Goal: Information Seeking & Learning: Learn about a topic

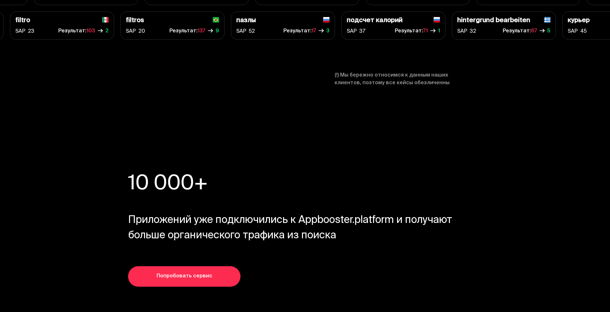
scroll to position [2432, 0]
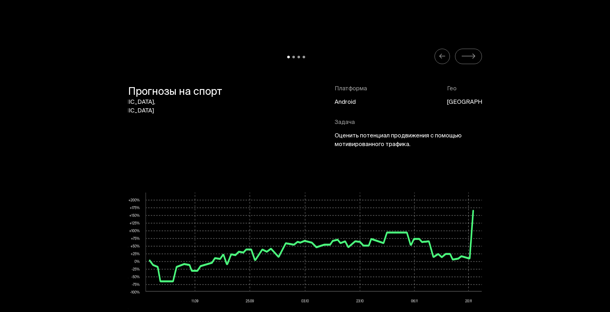
scroll to position [2880, 0]
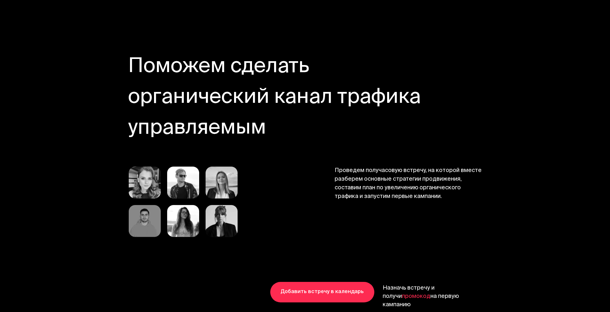
scroll to position [3260, 0]
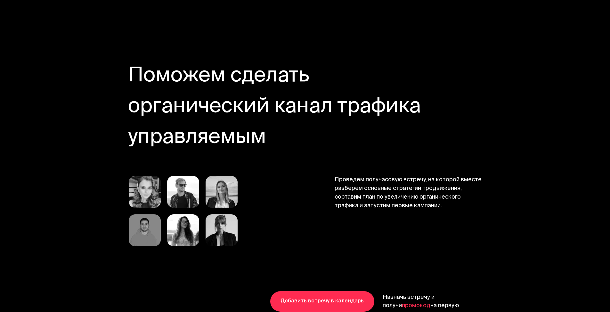
drag, startPoint x: 361, startPoint y: 152, endPoint x: 300, endPoint y: 149, distance: 61.5
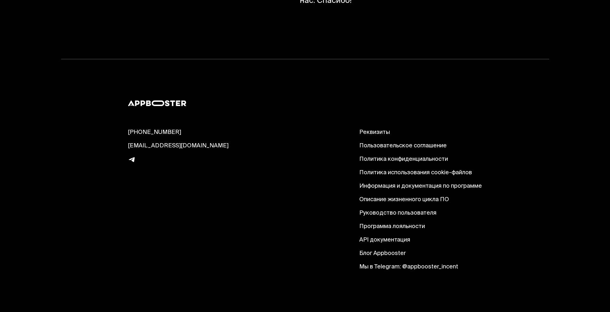
scroll to position [7609, 0]
click at [423, 236] on link "API документация" at bounding box center [420, 240] width 123 height 8
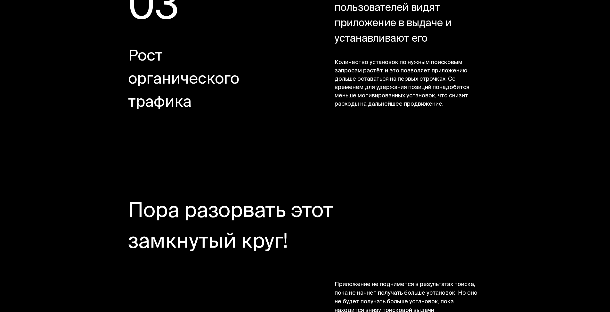
scroll to position [1440, 0]
